Goal: Task Accomplishment & Management: Manage account settings

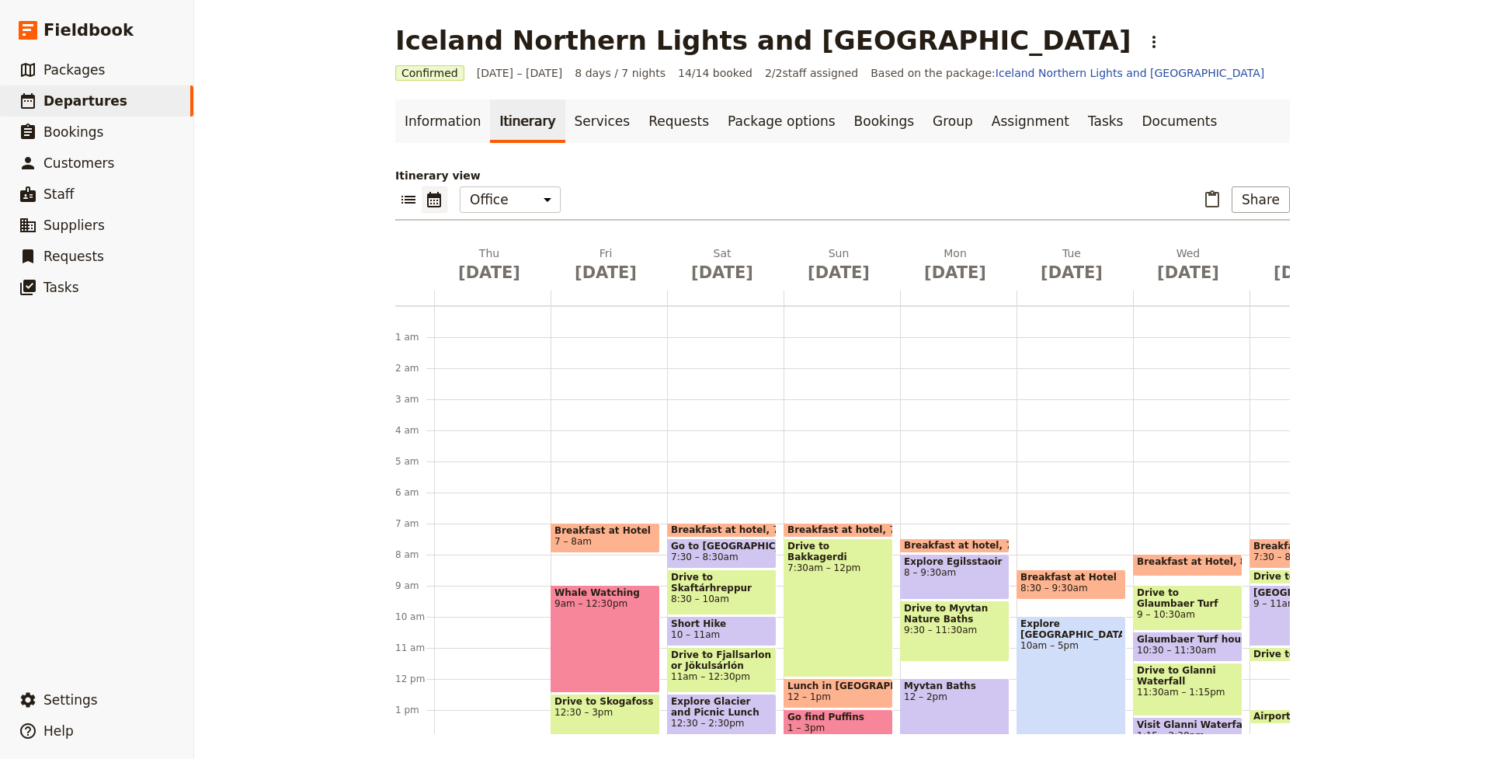
click at [92, 103] on span "Departures" at bounding box center [85, 101] width 84 height 16
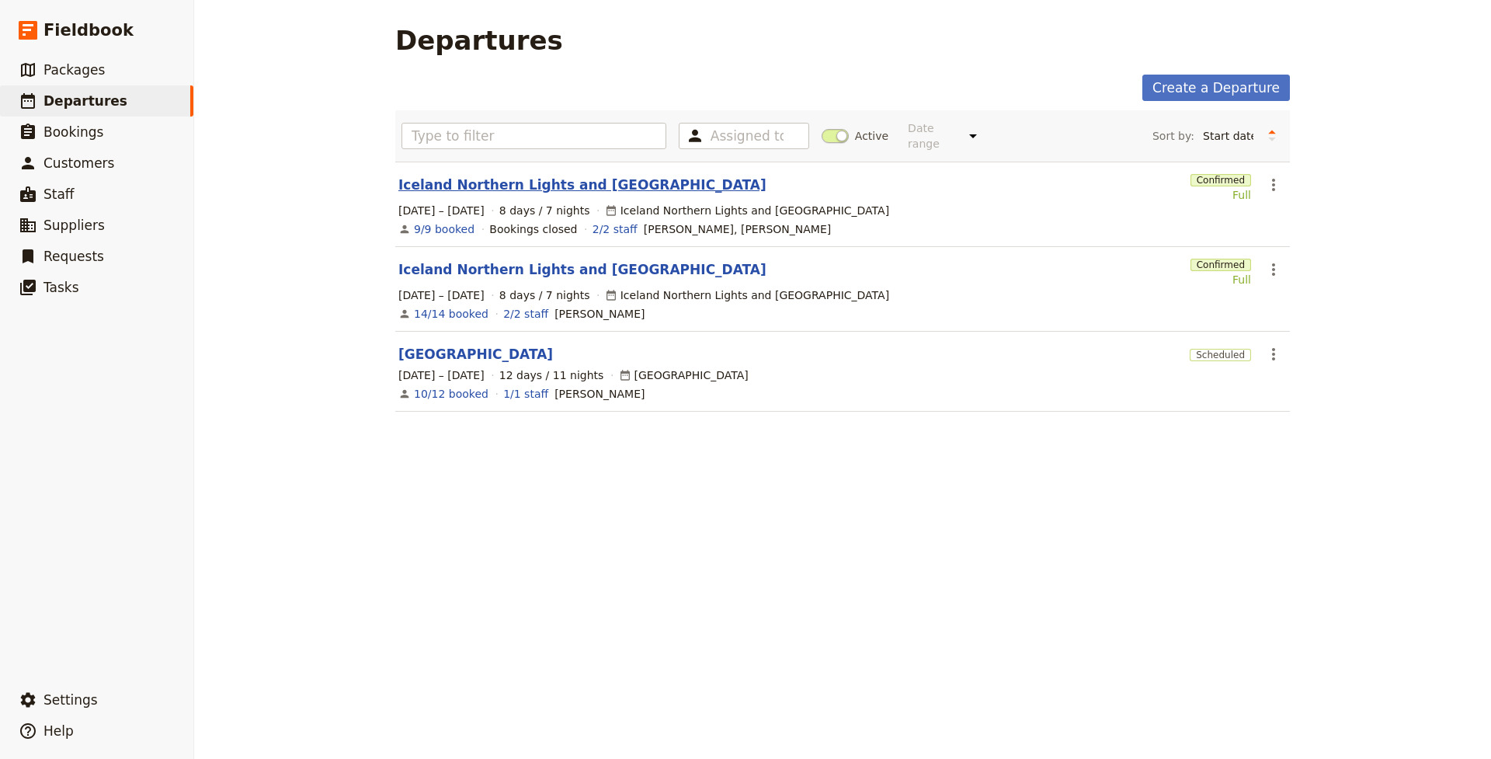
click at [495, 180] on link "Iceland Northern Lights and [GEOGRAPHIC_DATA]" at bounding box center [582, 184] width 368 height 19
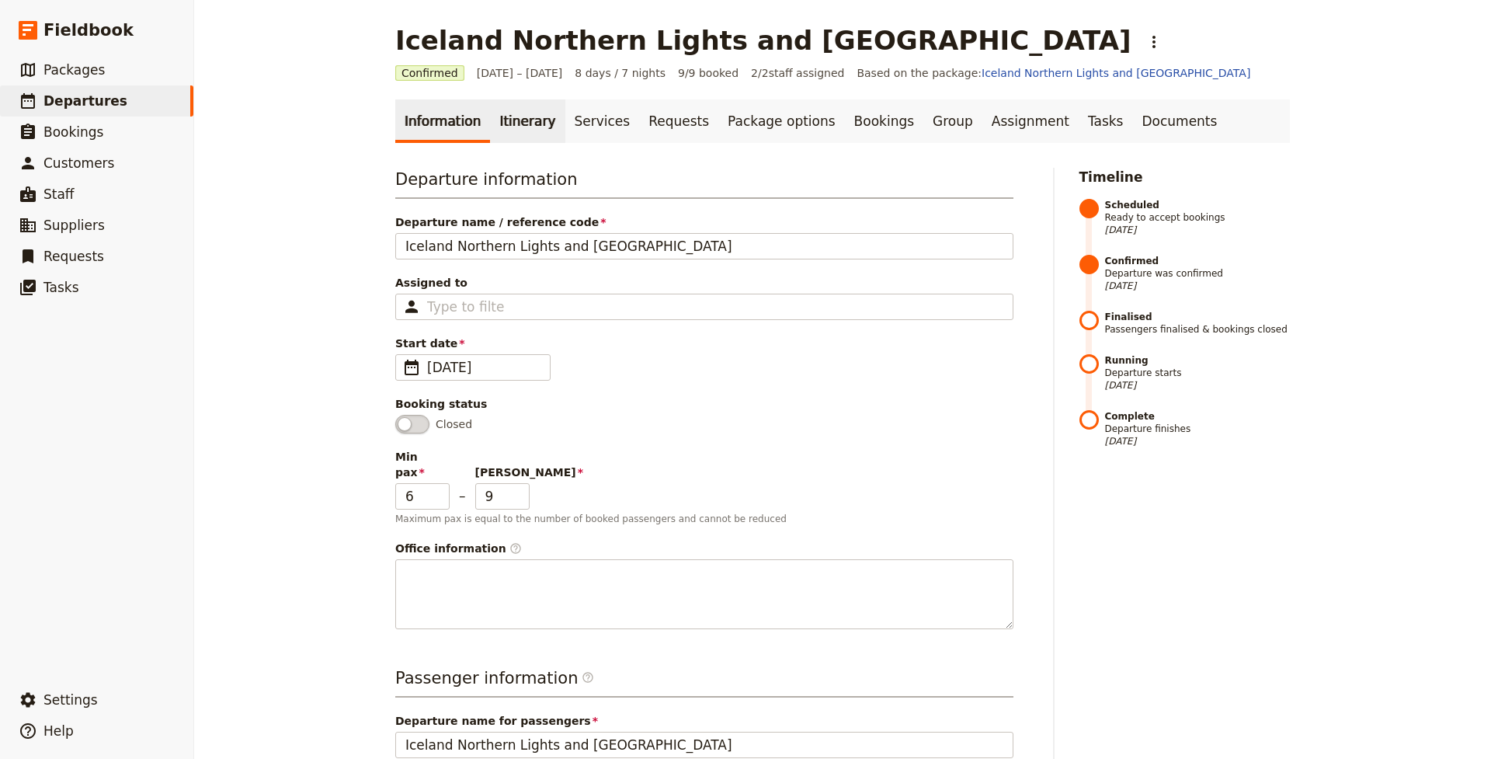
click at [521, 124] on link "Itinerary" at bounding box center [527, 120] width 75 height 43
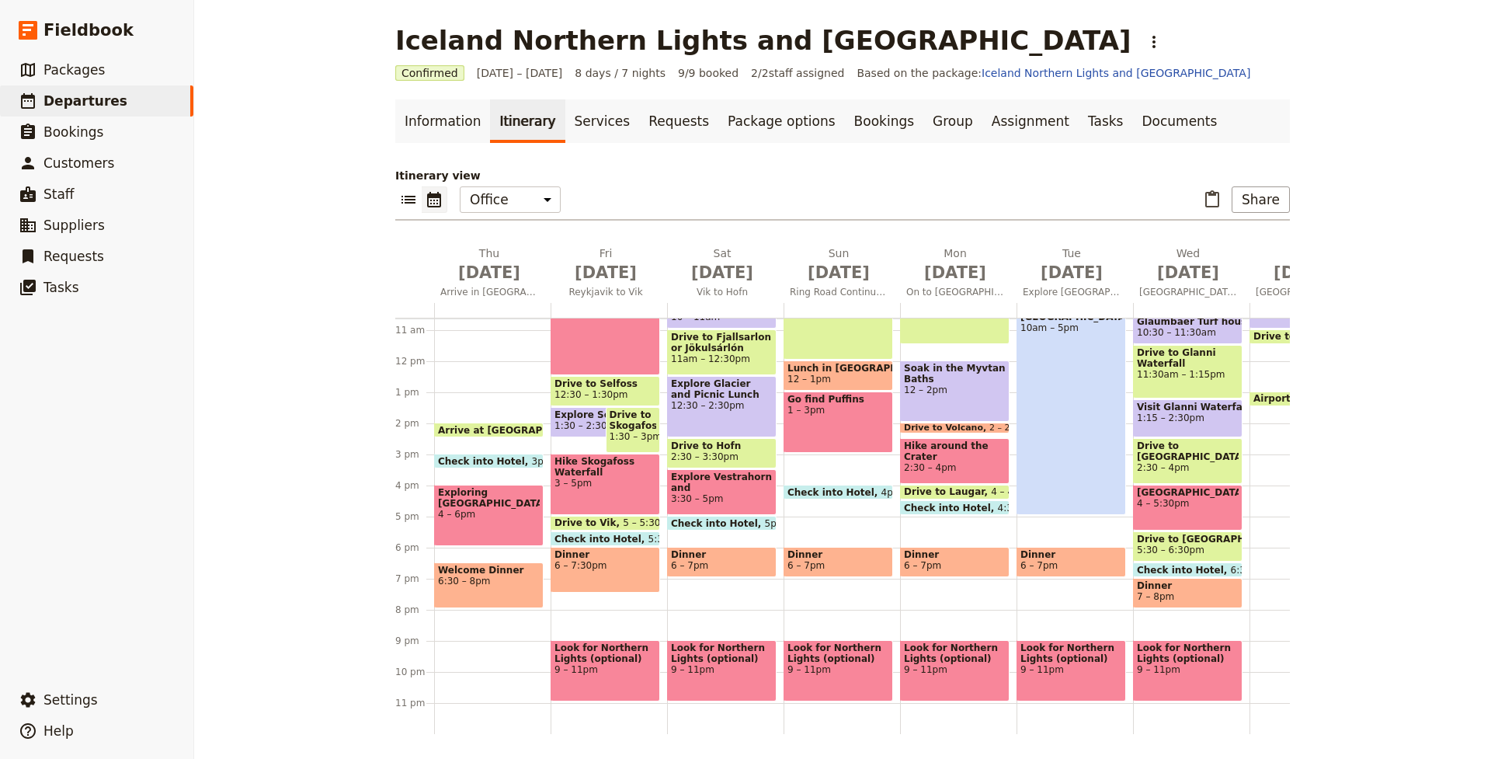
scroll to position [330, 0]
click at [1198, 587] on span "Dinner" at bounding box center [1188, 585] width 102 height 11
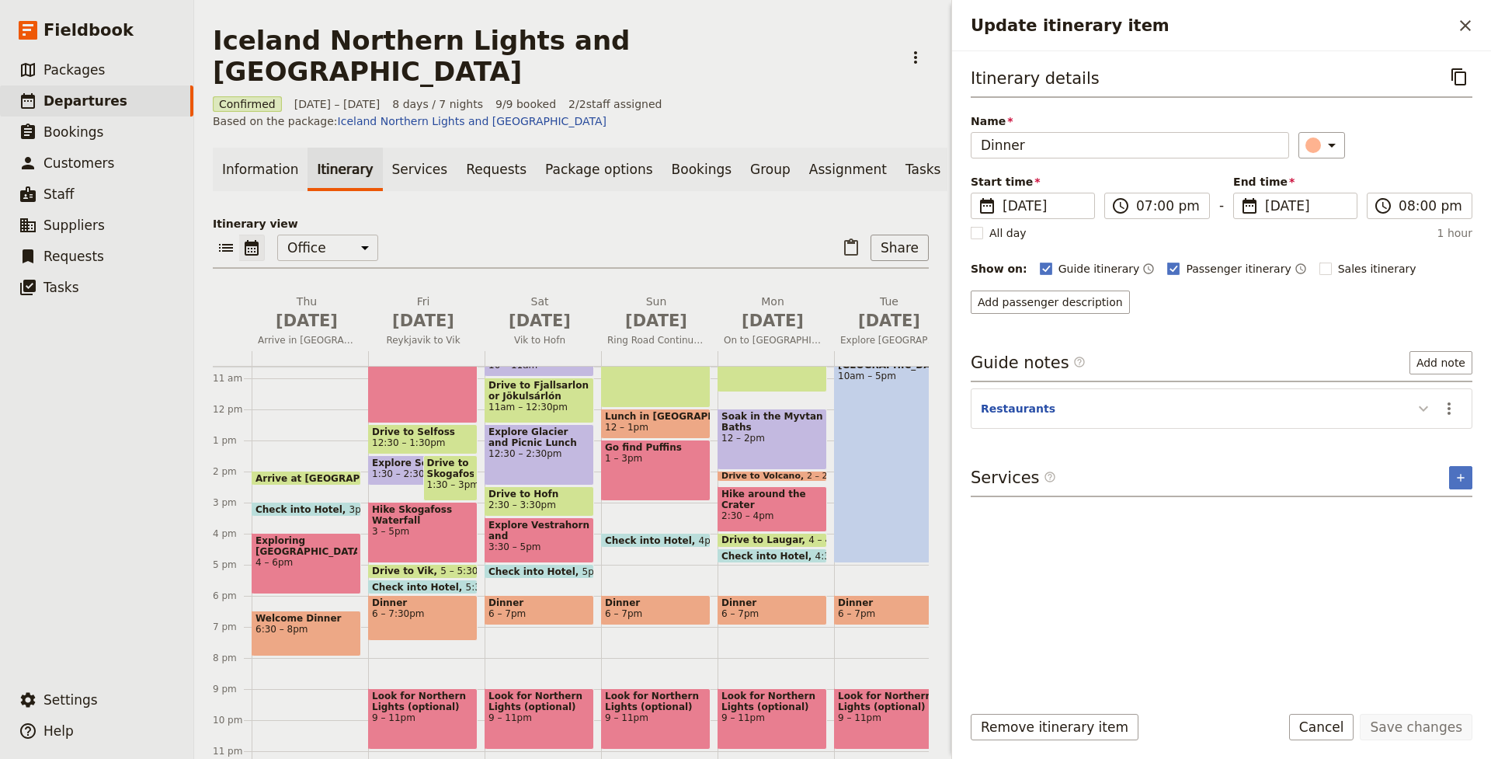
click at [1423, 407] on icon "Update itinerary item" at bounding box center [1423, 408] width 19 height 19
click at [1453, 414] on icon "Actions" at bounding box center [1449, 408] width 19 height 19
click at [1437, 439] on span "Edit note" at bounding box center [1416, 443] width 72 height 16
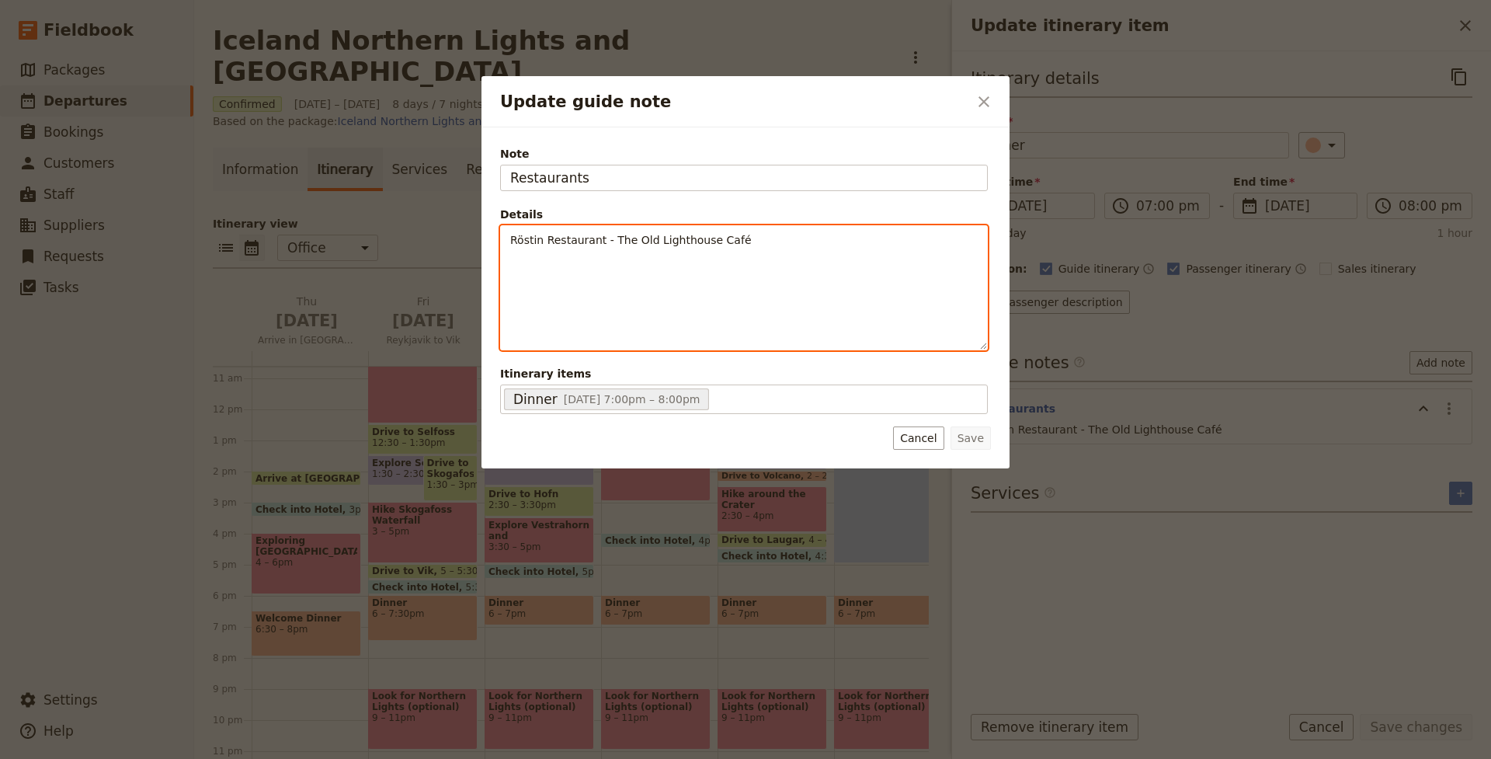
click at [780, 251] on div "Röstin Restaurant - The Old Lighthouse Café" at bounding box center [744, 287] width 486 height 123
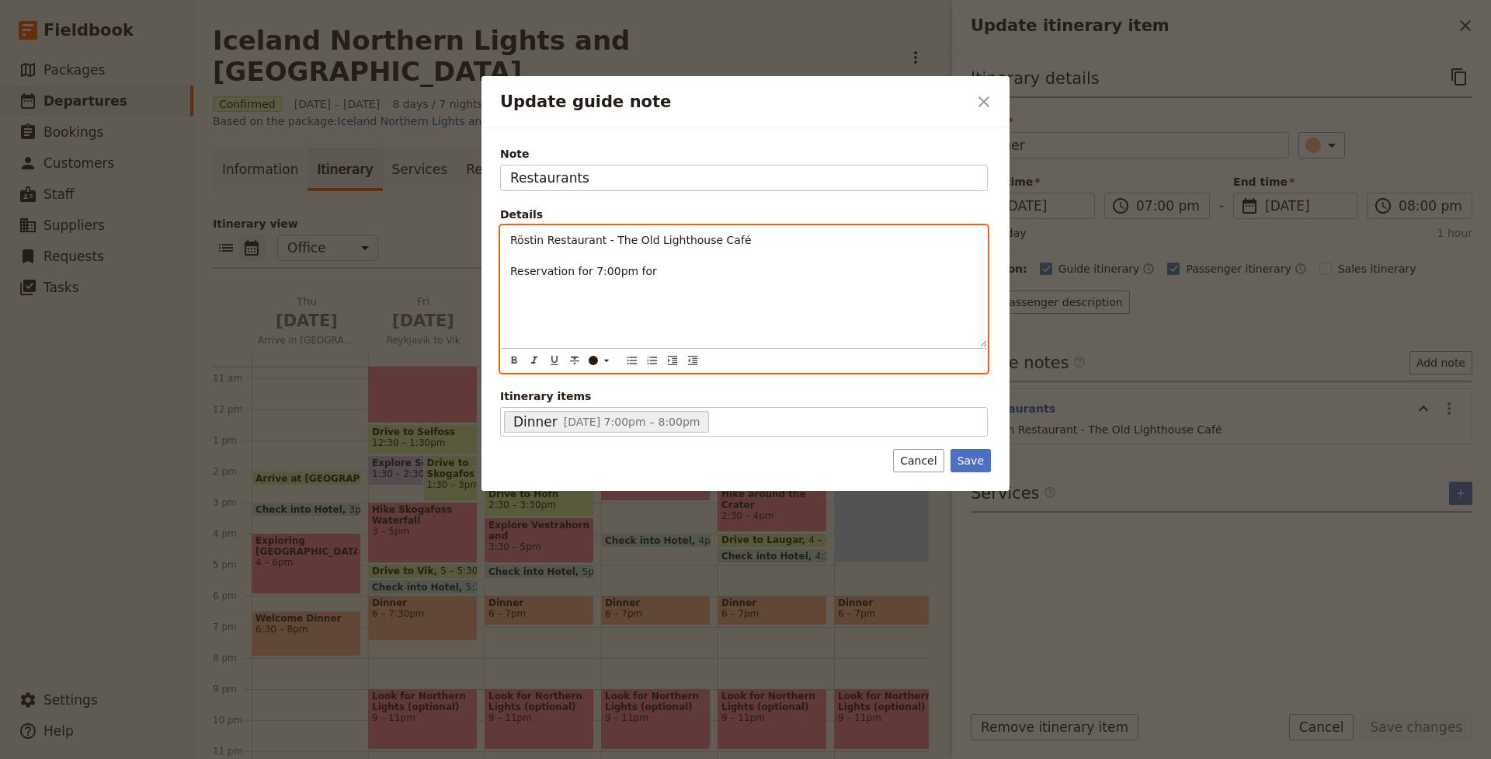
click at [672, 265] on p "Röstin Restaurant - The Old Lighthouse Café Reservation for 7:00pm for" at bounding box center [743, 255] width 467 height 47
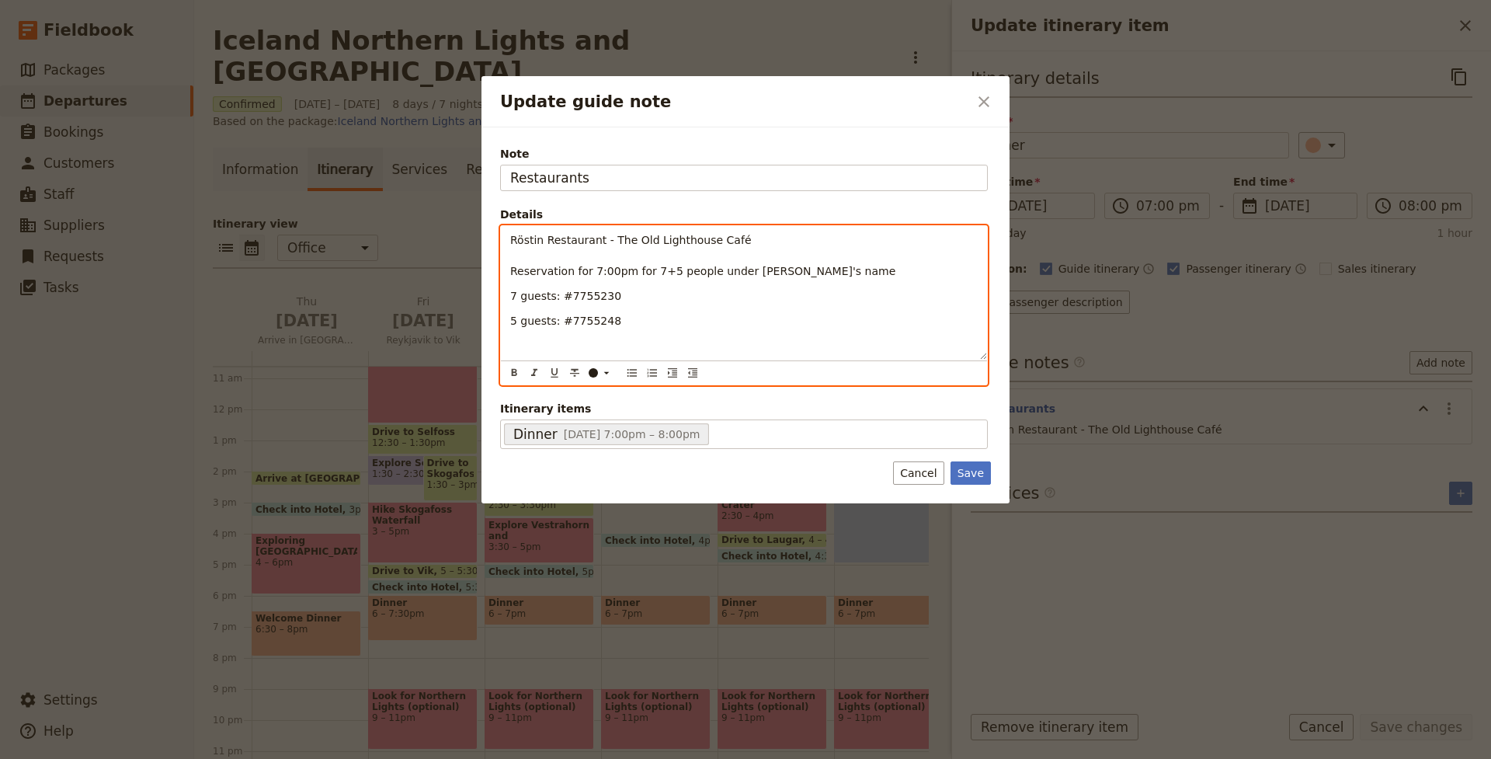
scroll to position [0, 0]
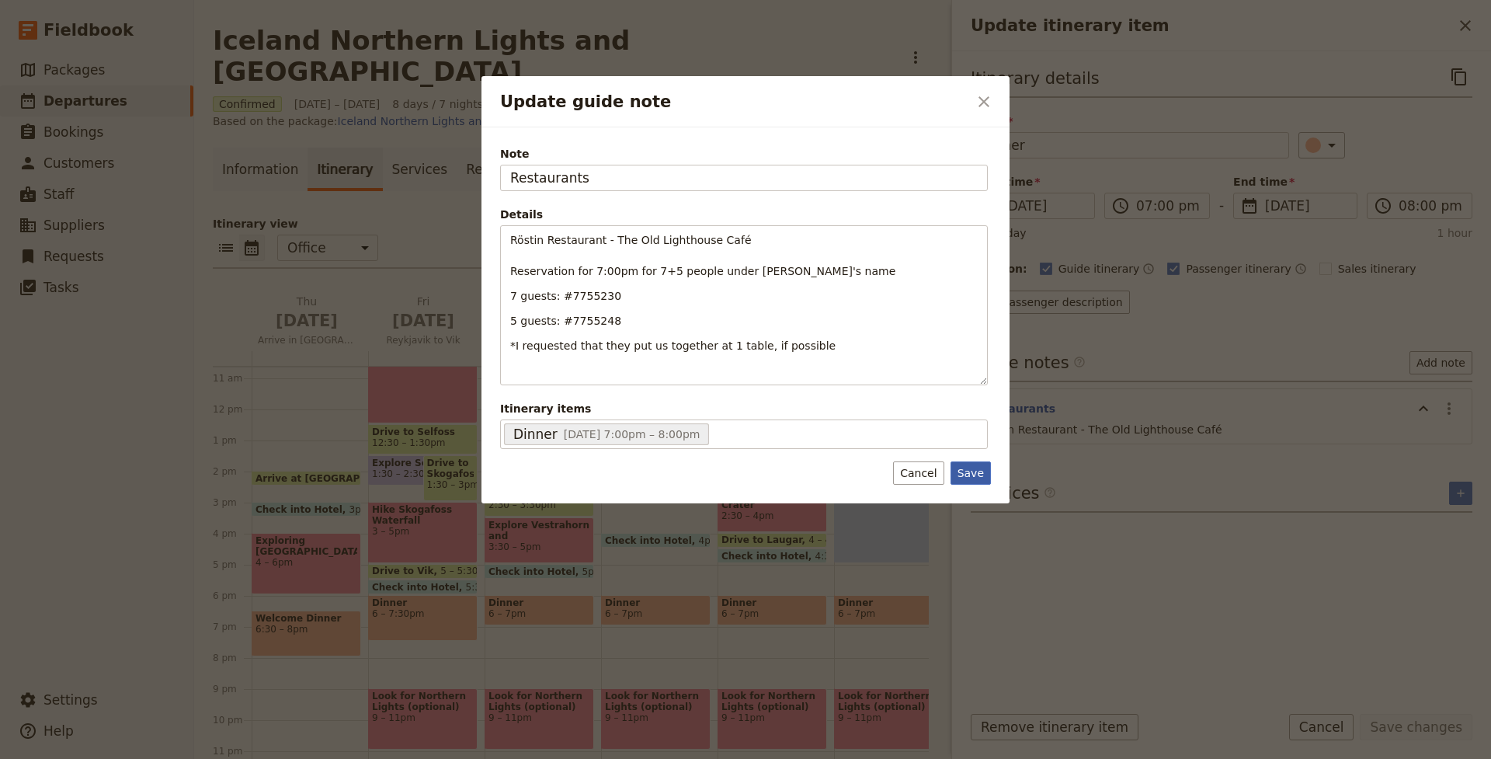
click at [978, 479] on button "Save" at bounding box center [970, 472] width 40 height 23
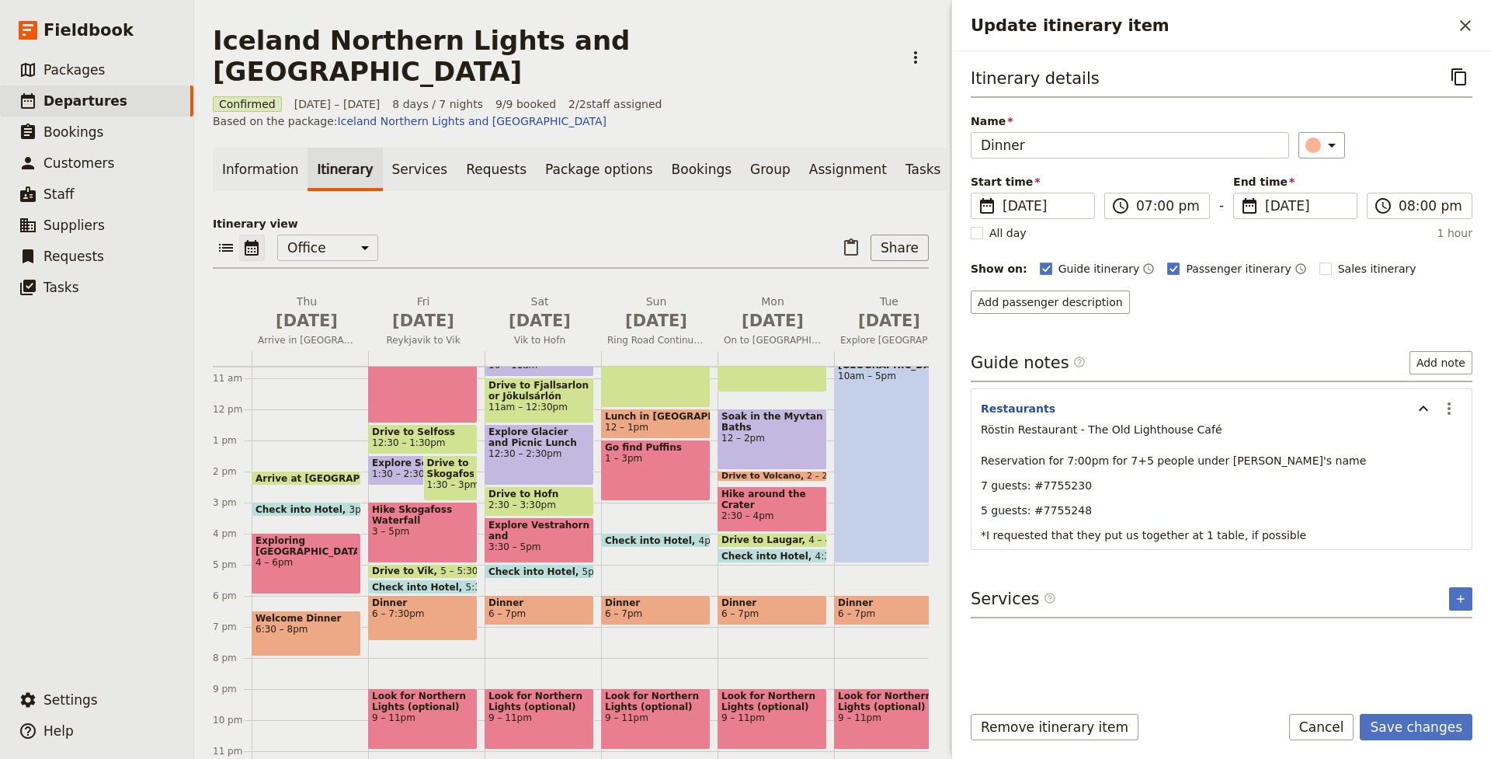
click at [1221, 424] on p "Röstin Restaurant - The Old Lighthouse Café Reservation for 7:00pm for 7+5 peop…" at bounding box center [1221, 445] width 481 height 47
click at [1213, 431] on p "Röstin Restaurant - The Old Lighthouse Café Reservation for 7:00pm for 7+5 peop…" at bounding box center [1221, 445] width 481 height 47
click at [1205, 449] on p "Röstin Restaurant - The Old Lighthouse Café Reservation for 7:00pm for 7+5 peop…" at bounding box center [1221, 445] width 481 height 47
click at [1234, 432] on p "Röstin Restaurant - The Old Lighthouse Café Reservation for 7:00pm for 7+5 peop…" at bounding box center [1221, 445] width 481 height 47
click at [1201, 429] on span "Röstin Restaurant - The Old Lighthouse Café" at bounding box center [1101, 429] width 241 height 12
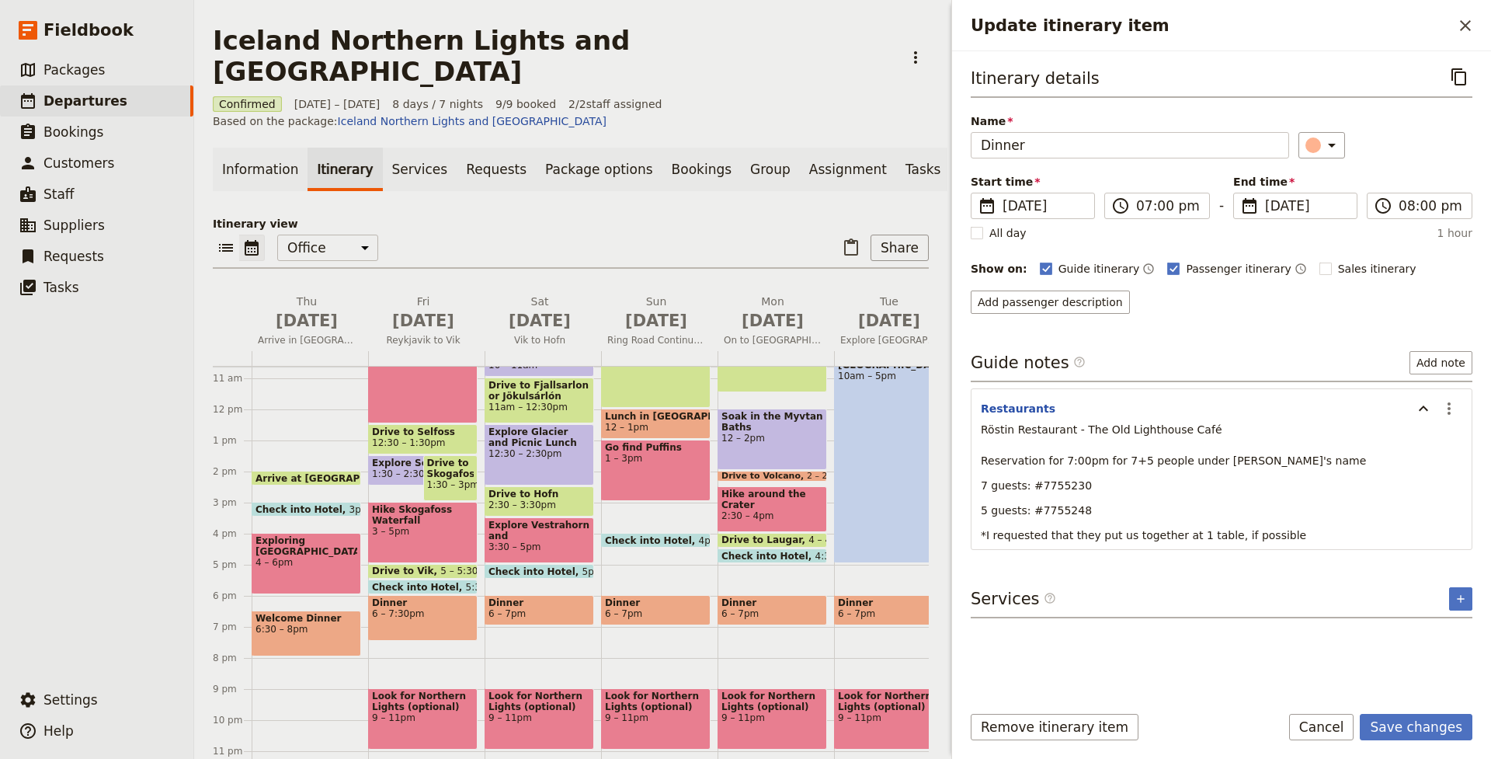
click at [1243, 428] on p "Röstin Restaurant - The Old Lighthouse Café Reservation for 7:00pm for 7+5 peop…" at bounding box center [1221, 445] width 481 height 47
click at [1207, 428] on p "Röstin Restaurant - The Old Lighthouse Café Reservation for 7:00pm for 7+5 peop…" at bounding box center [1221, 445] width 481 height 47
click at [1204, 429] on span "Röstin Restaurant - The Old Lighthouse Café" at bounding box center [1101, 429] width 241 height 12
click at [1446, 403] on icon "Actions" at bounding box center [1449, 408] width 19 height 19
click at [1428, 436] on span "Edit note" at bounding box center [1404, 443] width 49 height 16
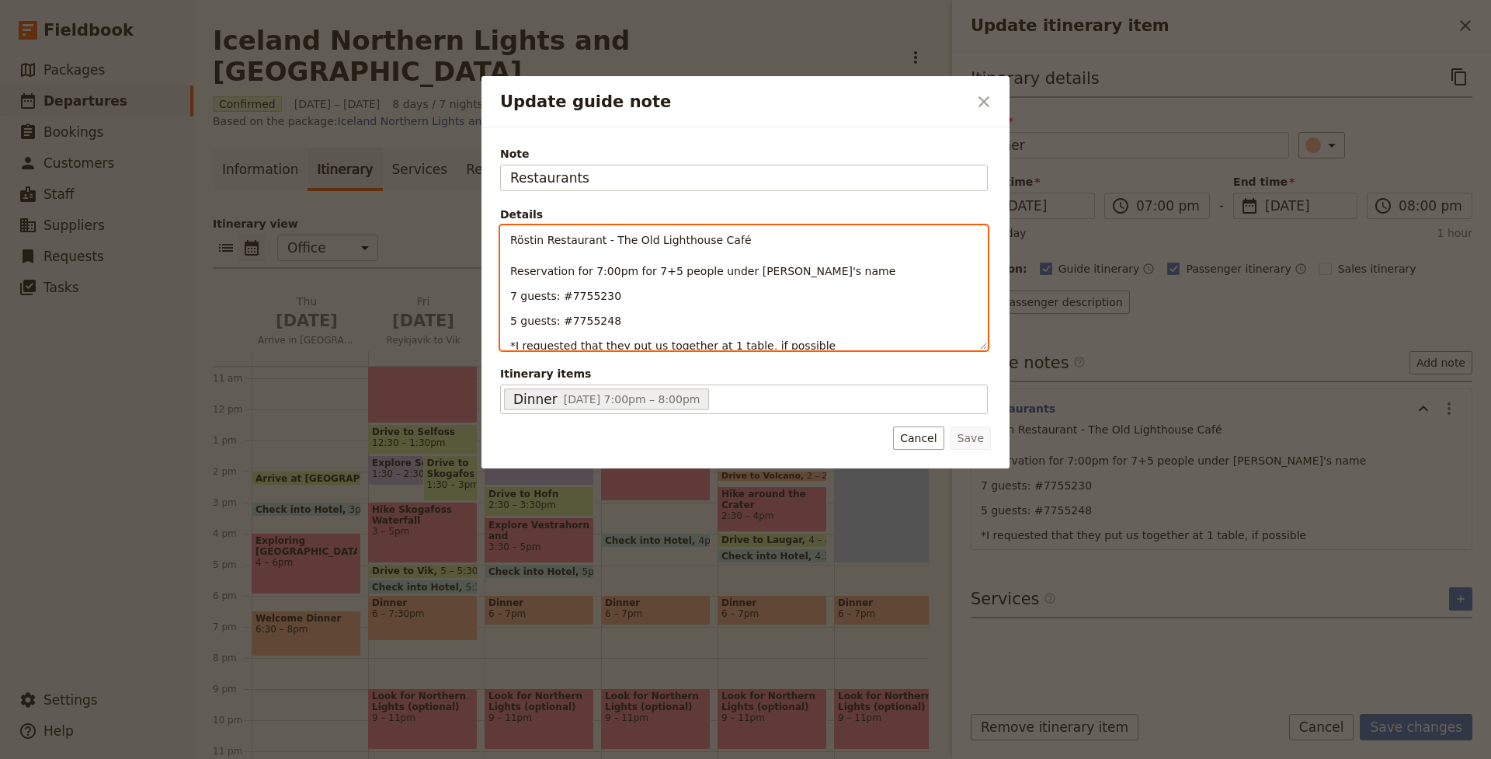
click at [756, 244] on p "Röstin Restaurant - The Old Lighthouse Café Reservation for 7:00pm for 7+5 peop…" at bounding box center [743, 255] width 467 height 47
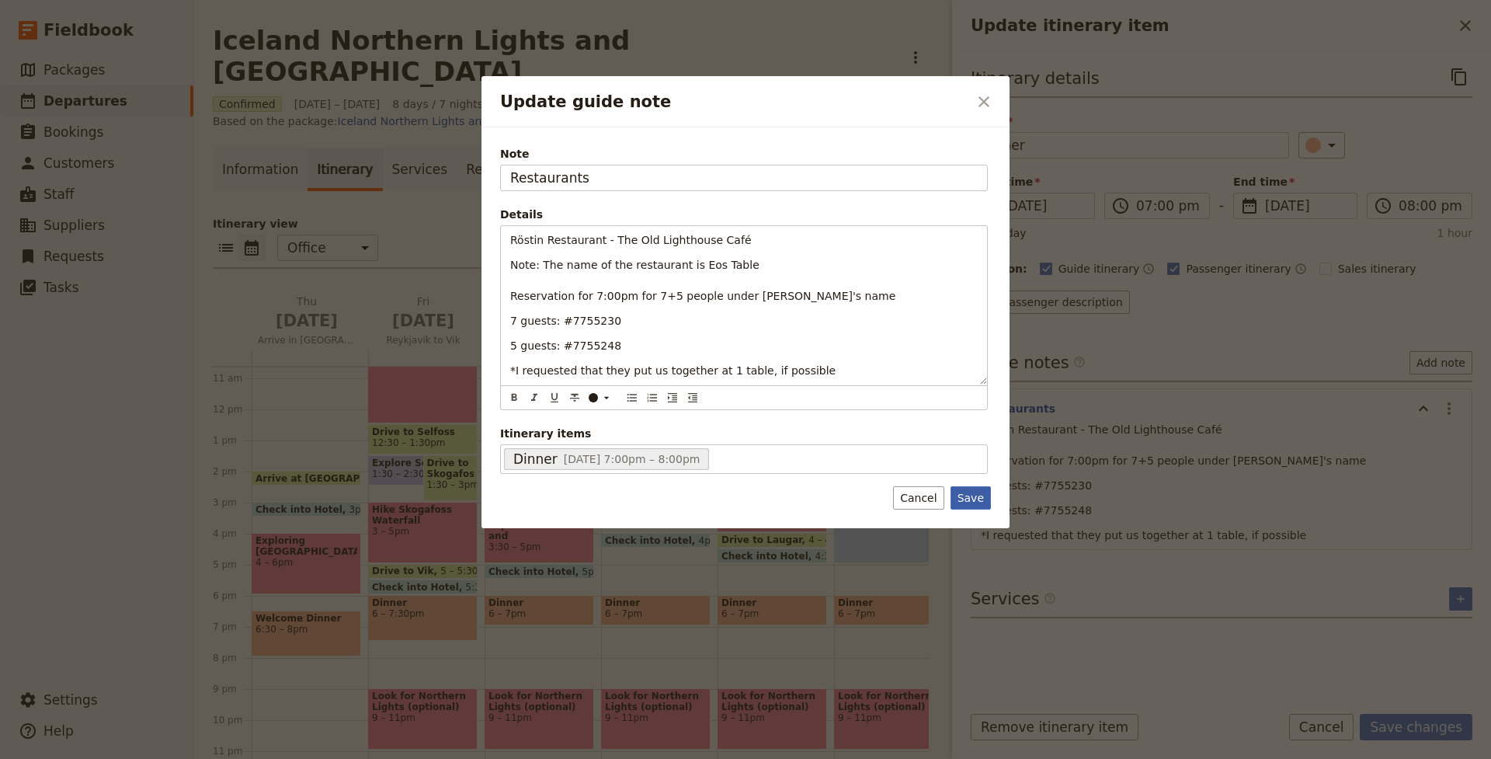
click at [975, 502] on button "Save" at bounding box center [970, 497] width 40 height 23
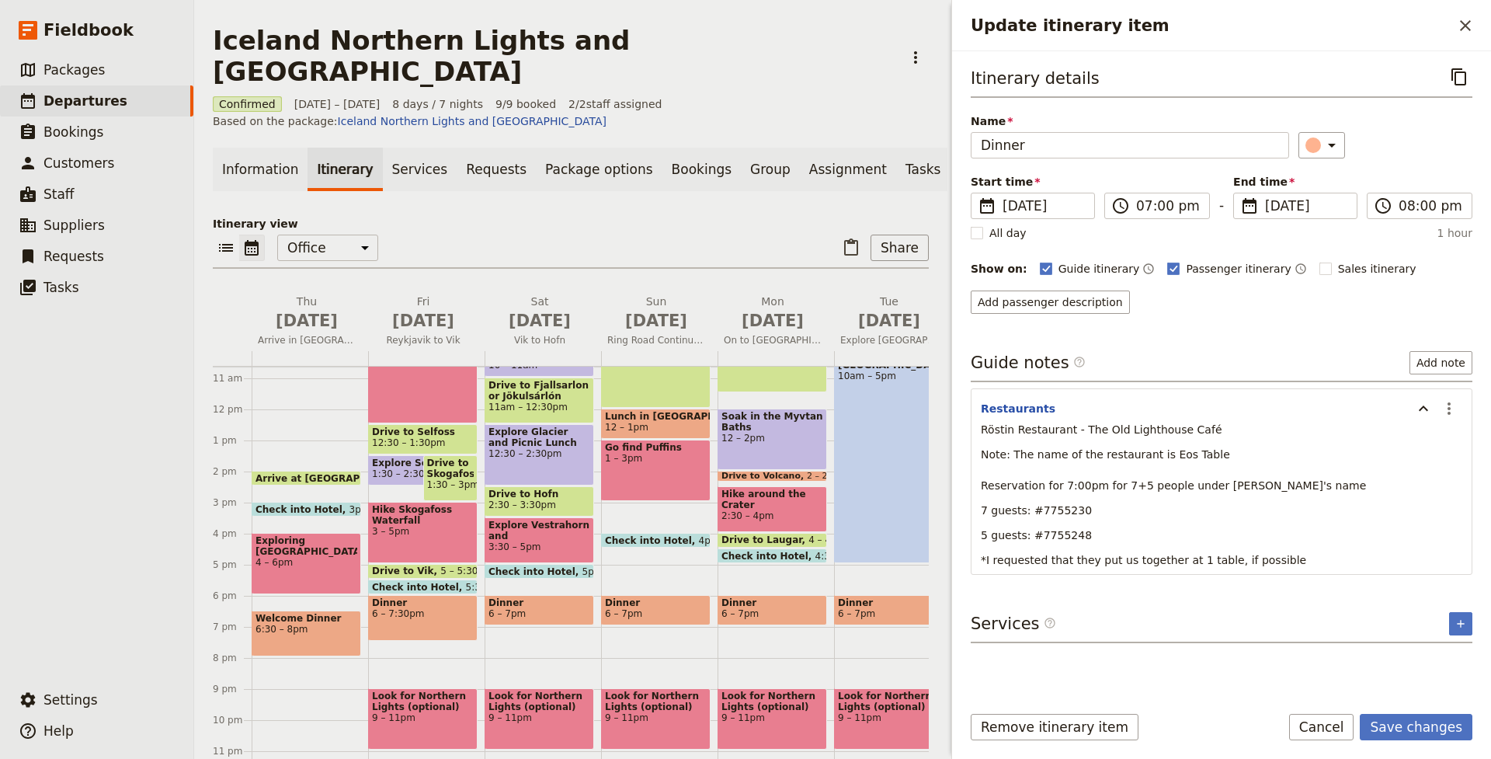
click at [408, 595] on div "Dinner 6 – 7:30pm" at bounding box center [422, 618] width 109 height 46
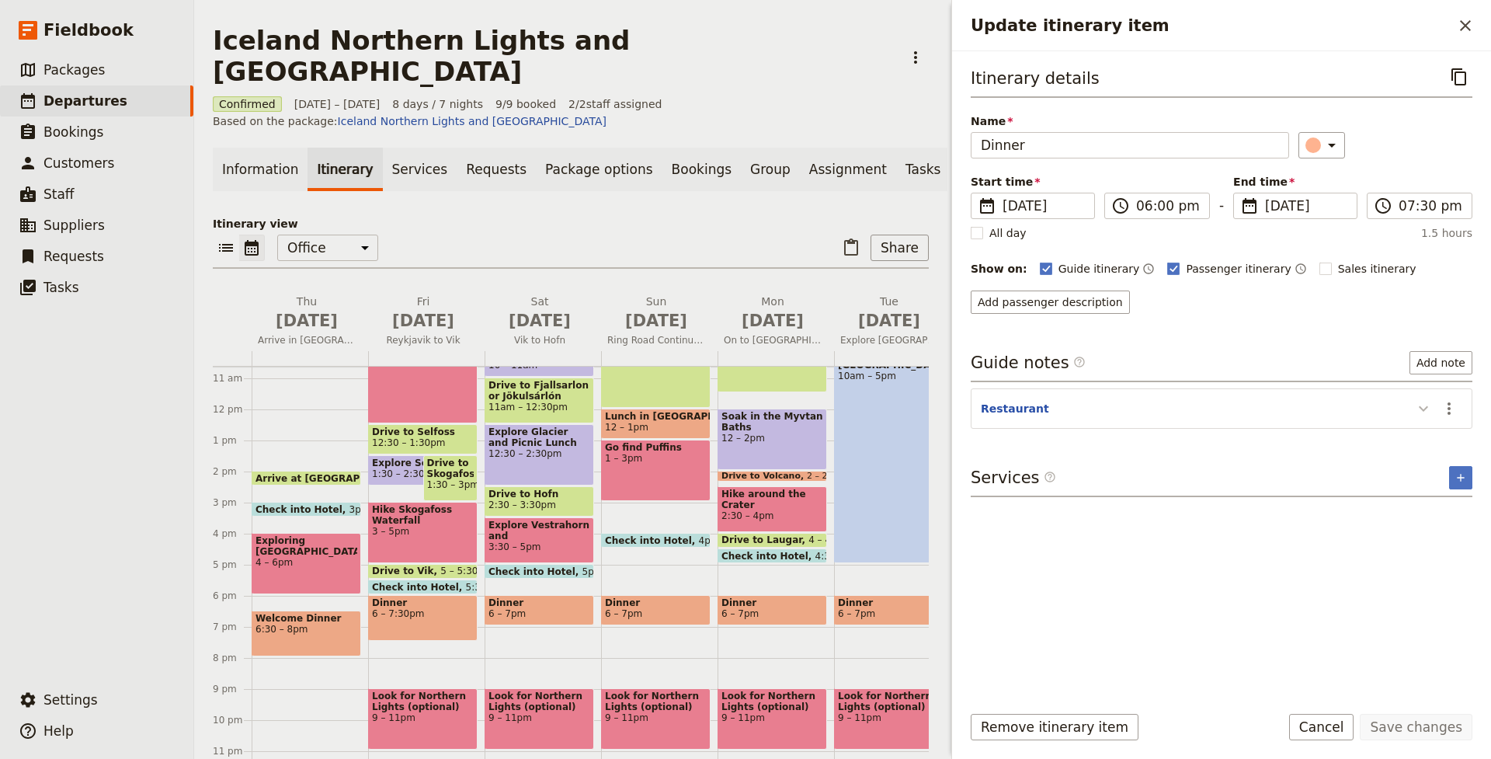
click at [1423, 411] on icon "Update itinerary item" at bounding box center [1423, 408] width 9 height 5
click at [541, 608] on span "6 – 7pm" at bounding box center [539, 613] width 102 height 11
click at [1426, 405] on icon "Update itinerary item" at bounding box center [1423, 408] width 19 height 19
